Goal: Find contact information: Find contact information

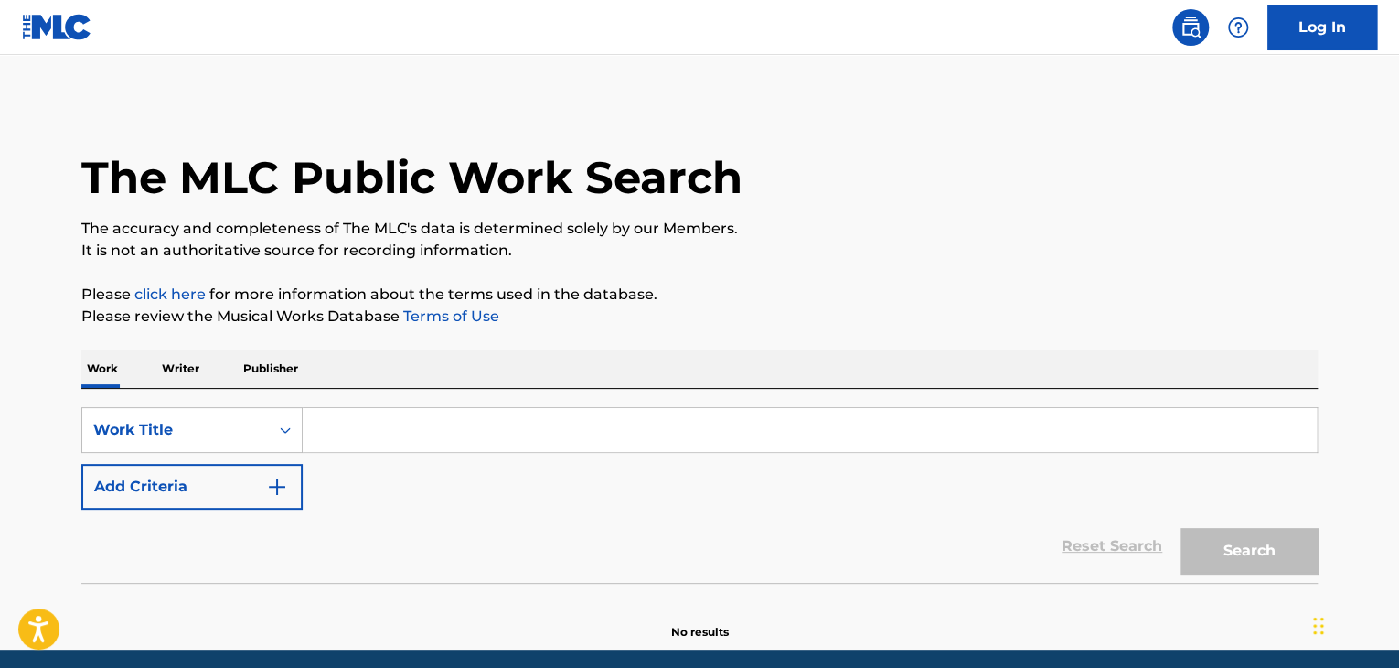
click at [410, 426] on input "Search Form" at bounding box center [810, 430] width 1014 height 44
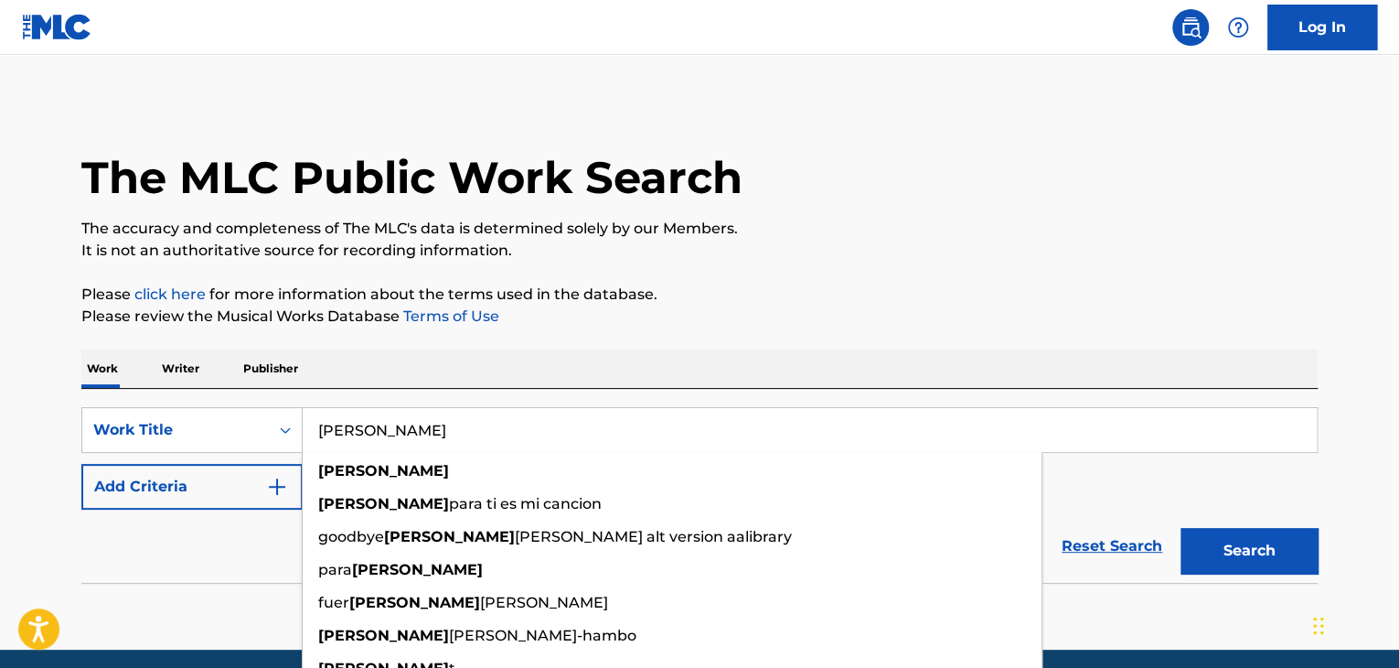
type input "[PERSON_NAME]"
click at [527, 349] on div "Work Writer Publisher" at bounding box center [699, 368] width 1236 height 38
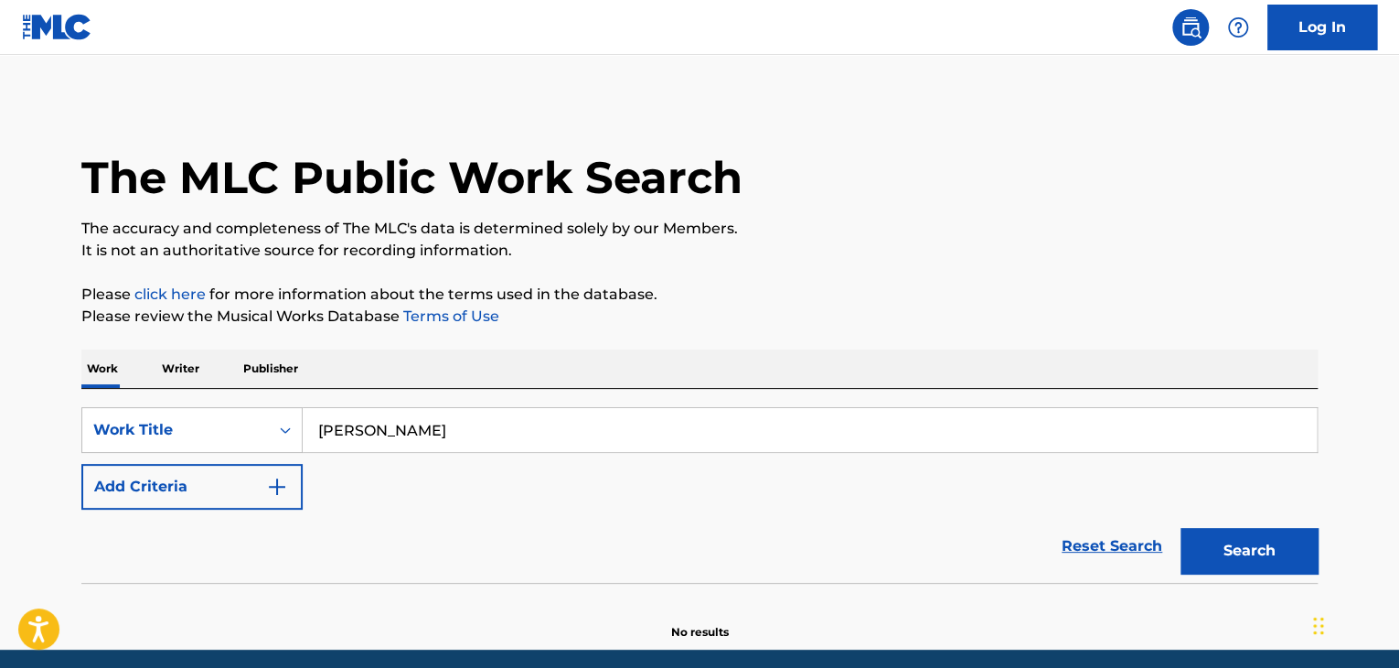
click at [271, 484] on img "Search Form" at bounding box center [277, 486] width 22 height 22
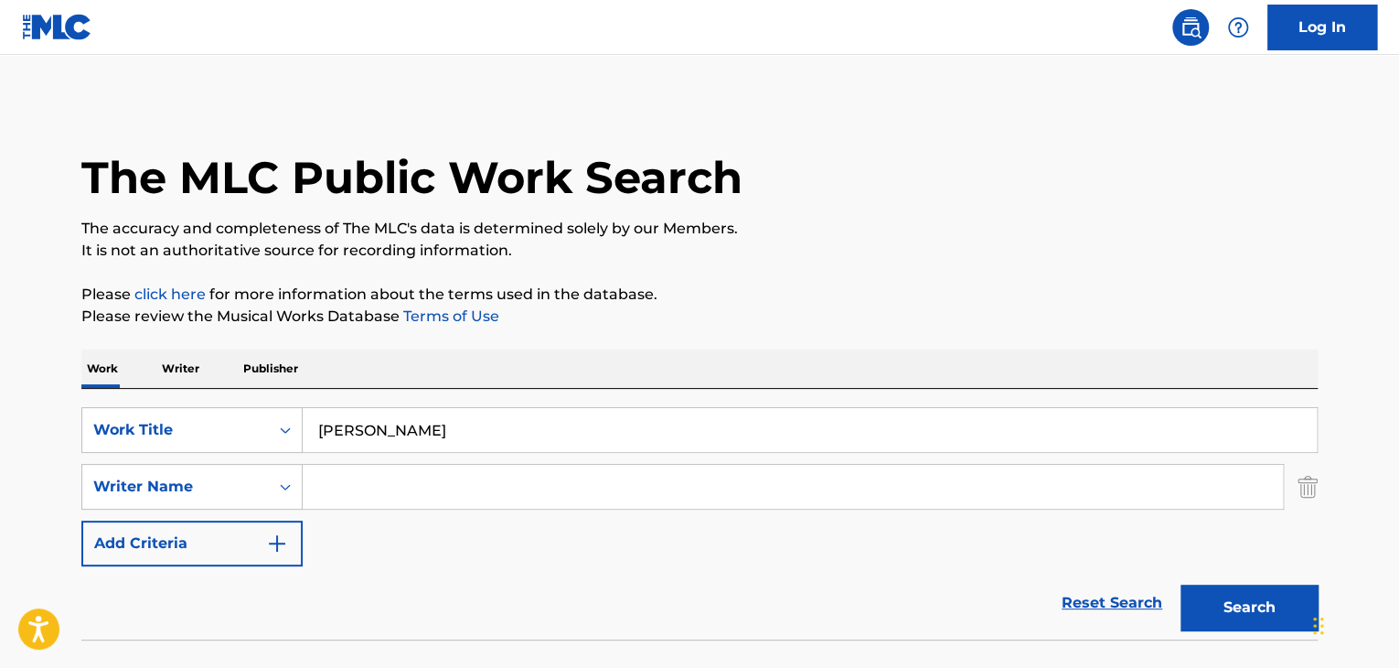
click at [322, 482] on input "Search Form" at bounding box center [793, 487] width 980 height 44
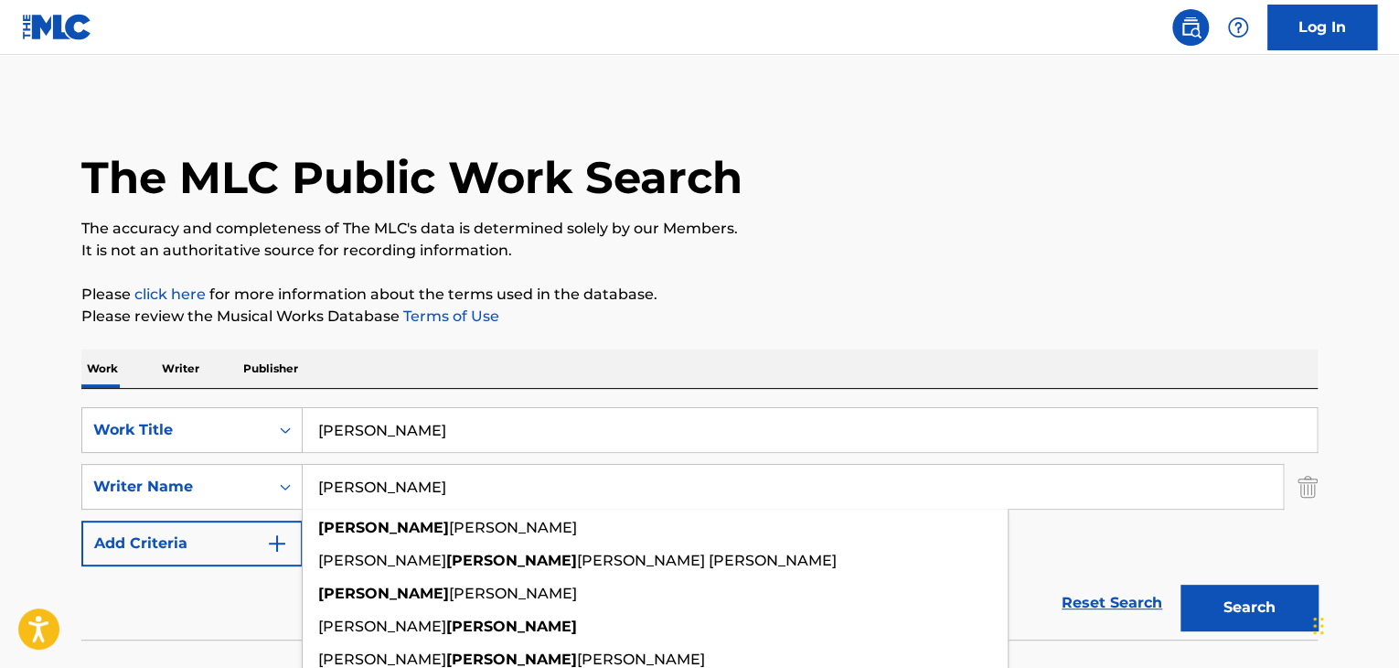
type input "[PERSON_NAME]"
drag, startPoint x: 884, startPoint y: 261, endPoint x: 1144, endPoint y: 579, distance: 410.7
click at [885, 261] on p "It is not an authoritative source for recording information." at bounding box center [699, 251] width 1236 height 22
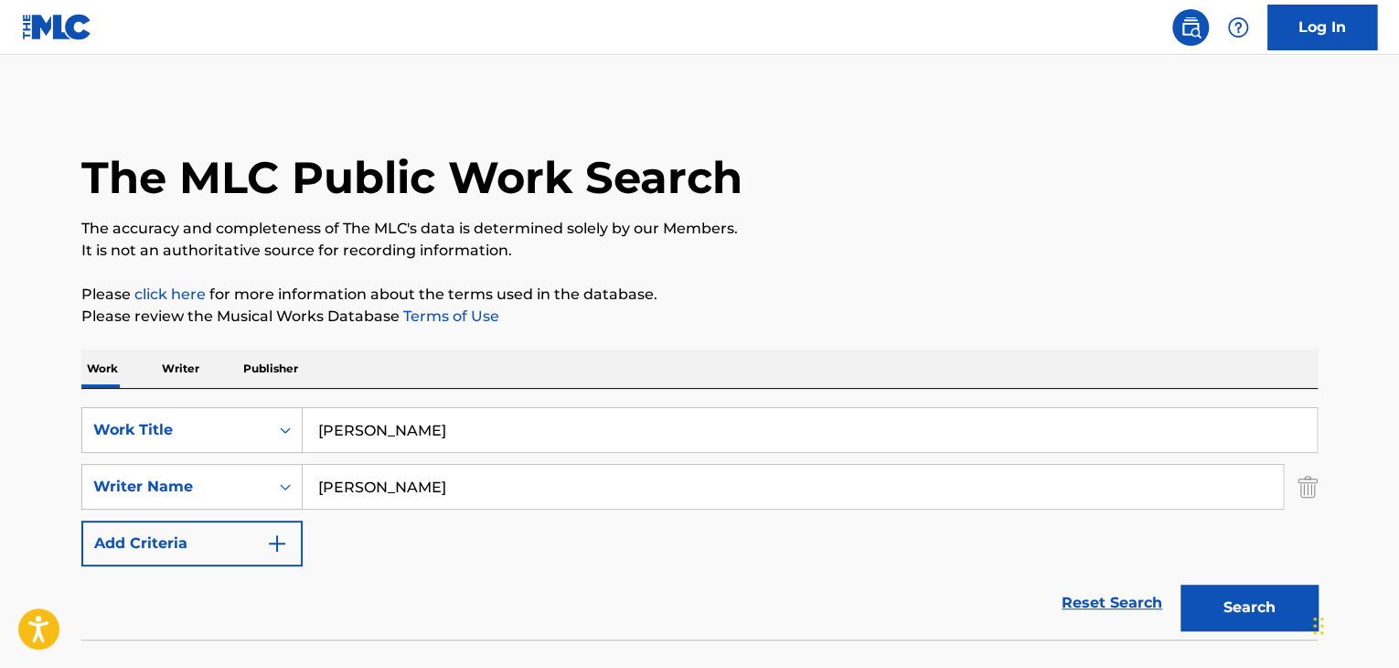
click at [1244, 592] on button "Search" at bounding box center [1248, 607] width 137 height 46
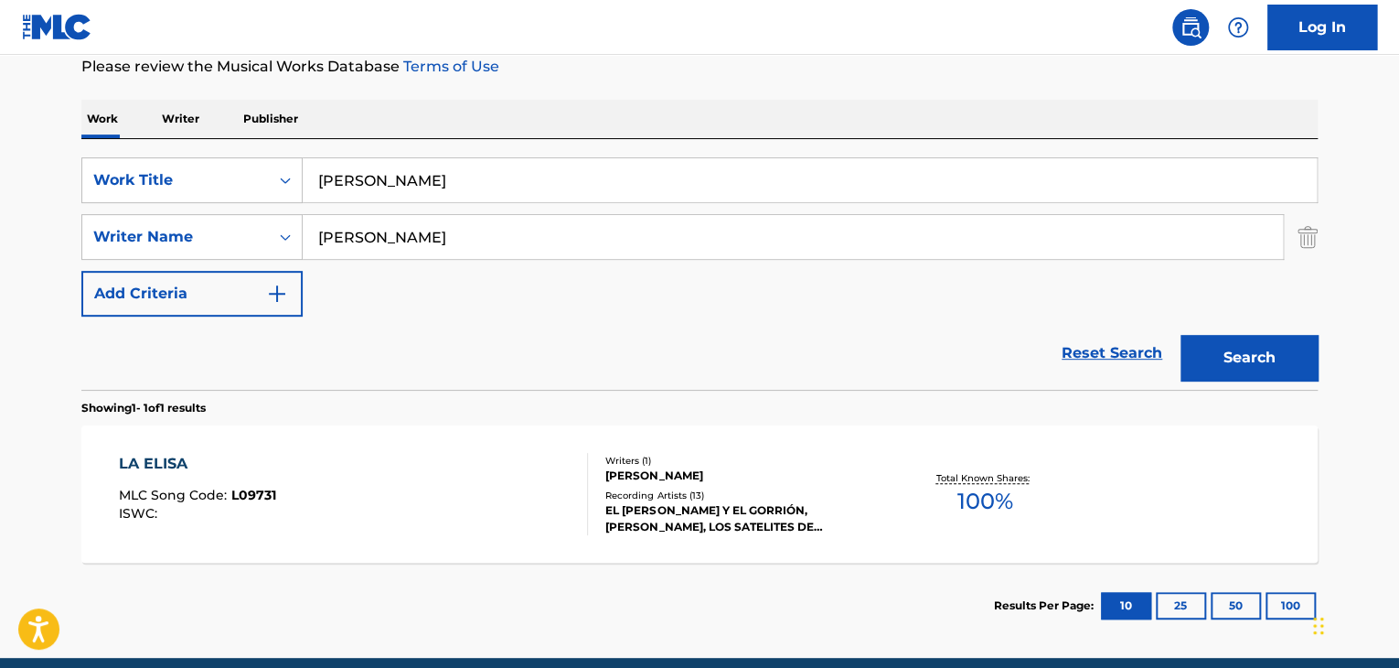
scroll to position [274, 0]
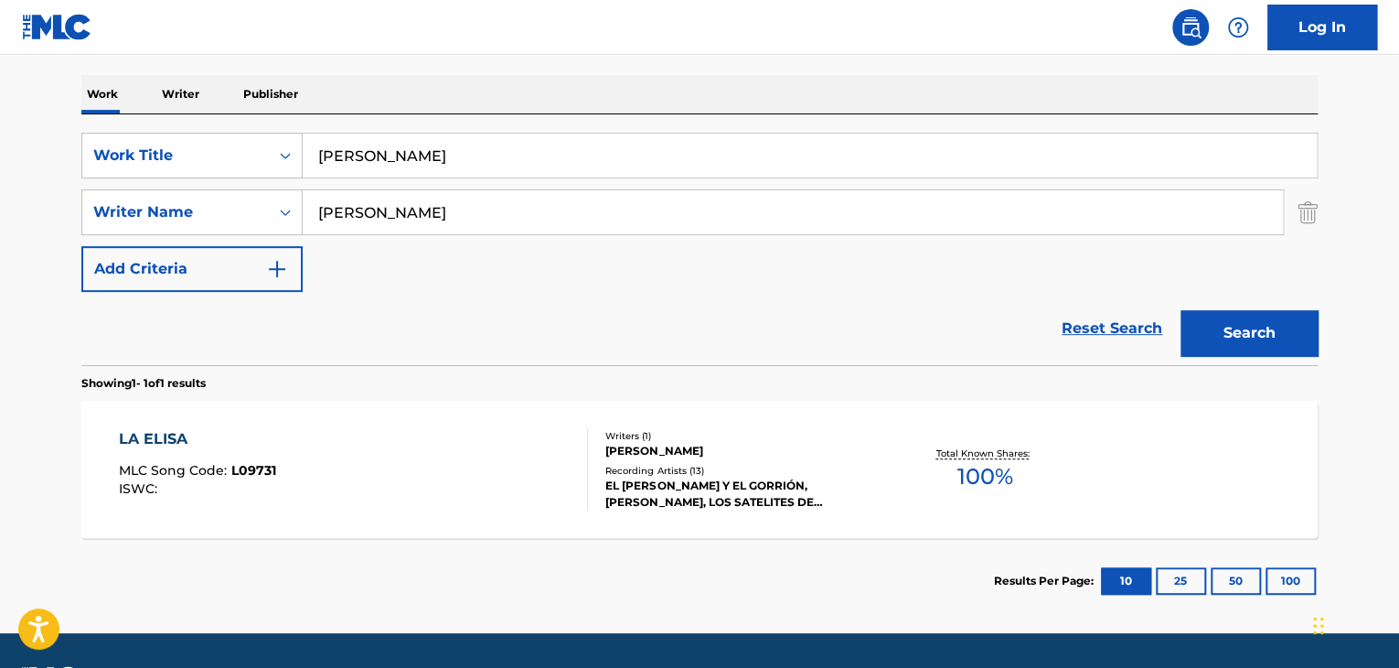
click at [170, 438] on div "LA ELISA" at bounding box center [197, 439] width 157 height 22
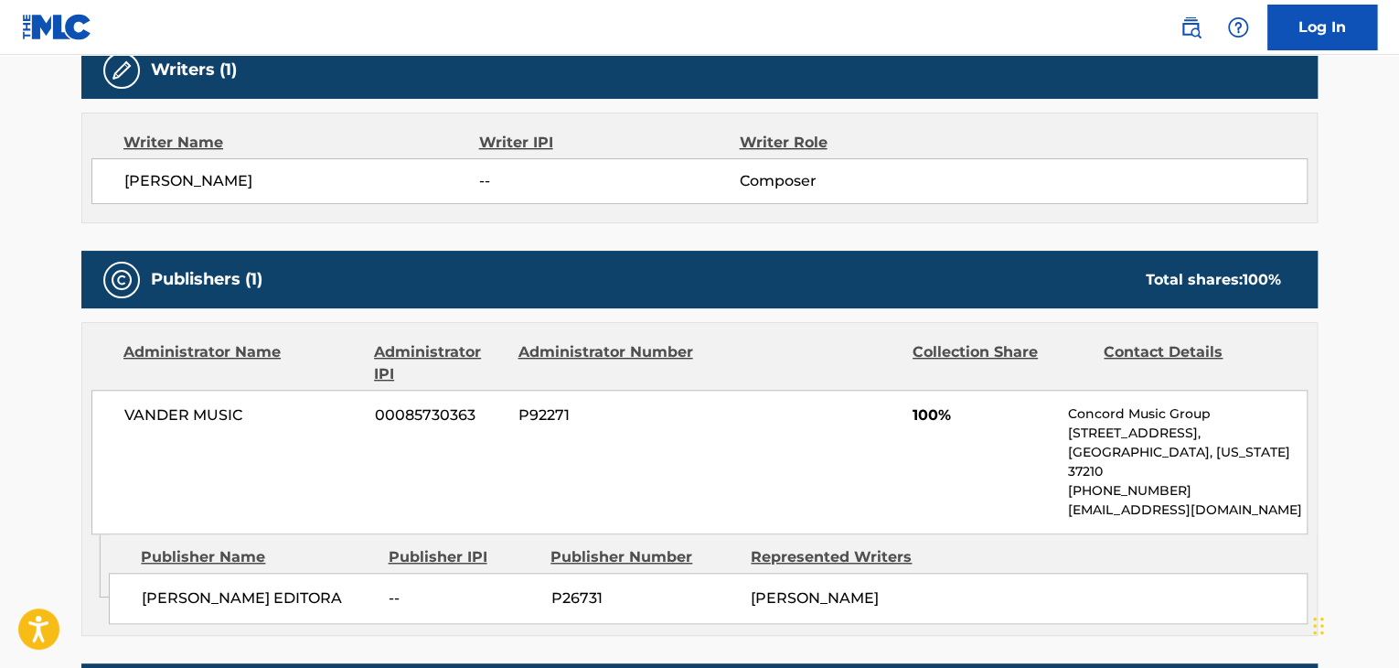
scroll to position [640, 0]
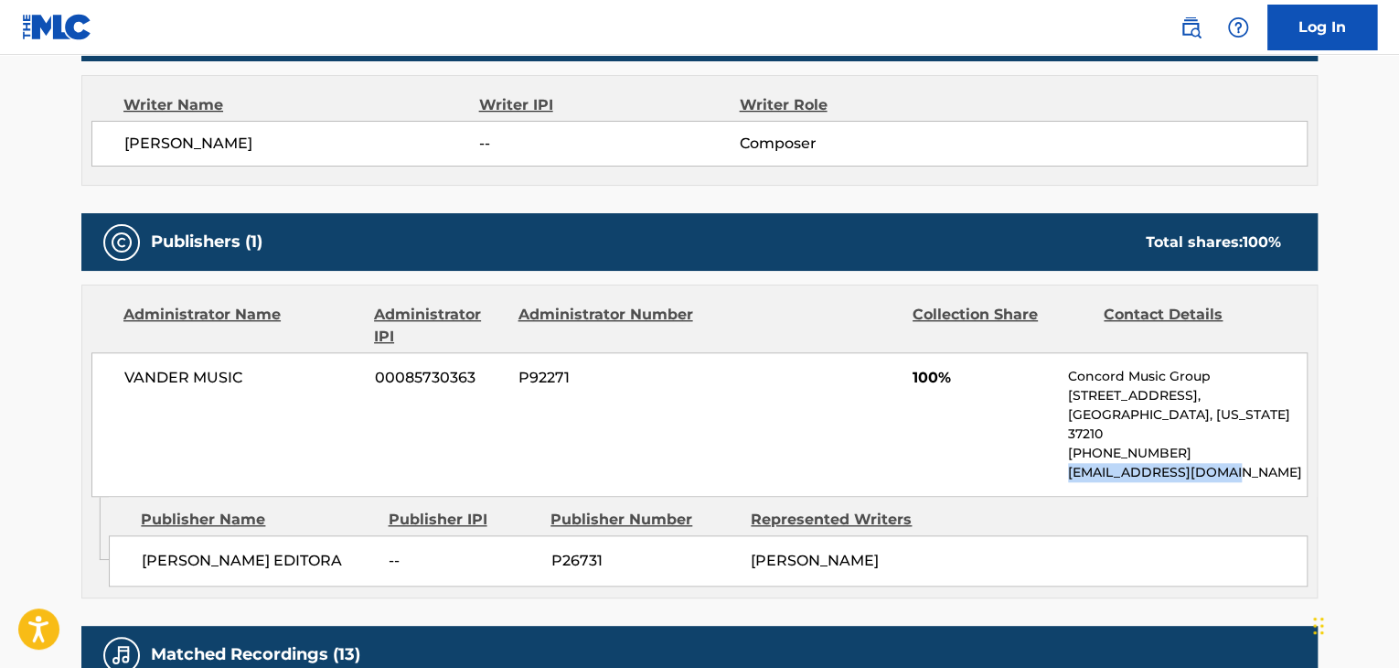
drag, startPoint x: 1240, startPoint y: 451, endPoint x: 1069, endPoint y: 451, distance: 171.0
click at [1069, 463] on p "[EMAIL_ADDRESS][DOMAIN_NAME]" at bounding box center [1187, 472] width 239 height 19
copy p "[EMAIL_ADDRESS][DOMAIN_NAME]"
